Goal: Find contact information: Obtain details needed to contact an individual or organization

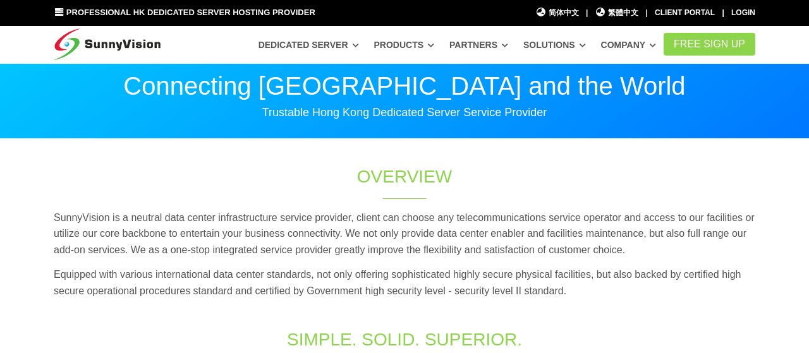
scroll to position [66, 0]
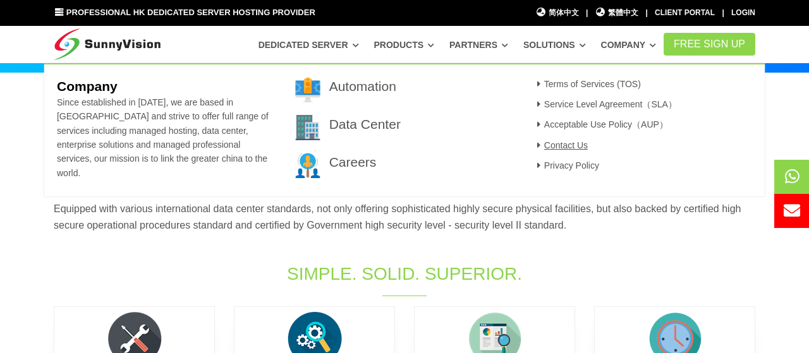
click at [571, 149] on link "Contact Us" at bounding box center [560, 145] width 55 height 10
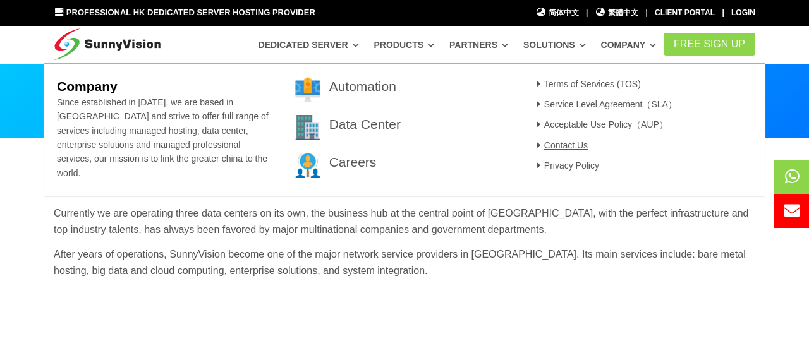
click at [537, 149] on icon at bounding box center [538, 145] width 11 height 9
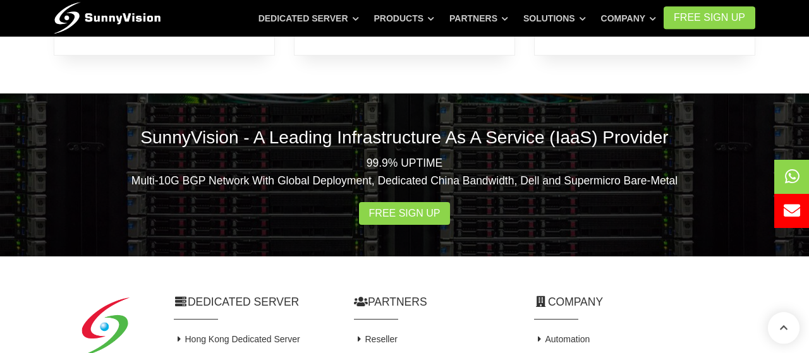
scroll to position [773, 0]
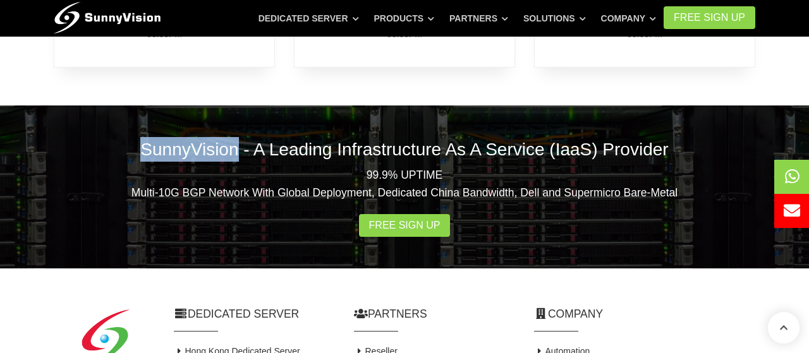
drag, startPoint x: 246, startPoint y: 149, endPoint x: 160, endPoint y: 154, distance: 86.1
click at [160, 154] on h2 "SunnyVision - A Leading Infrastructure As A Service (IaaS) Provider" at bounding box center [405, 149] width 702 height 25
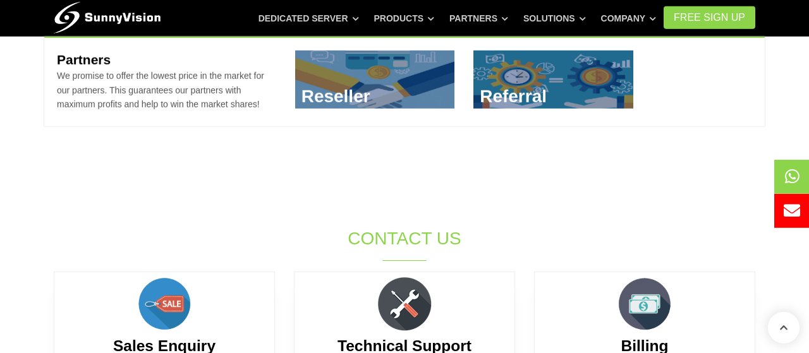
scroll to position [378, 0]
